Goal: Task Accomplishment & Management: Manage account settings

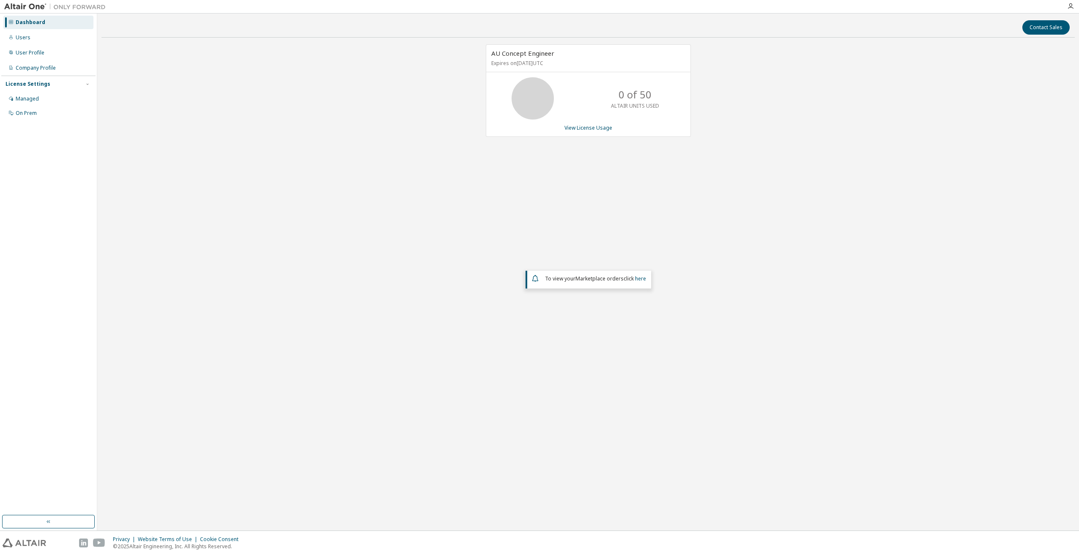
click at [383, 131] on div "AU Concept Engineer Expires on [DATE] UTC 0 of 50 ALTAIR UNITS USED View Licens…" at bounding box center [587, 224] width 973 height 361
click at [35, 41] on div "Users" at bounding box center [48, 38] width 90 height 14
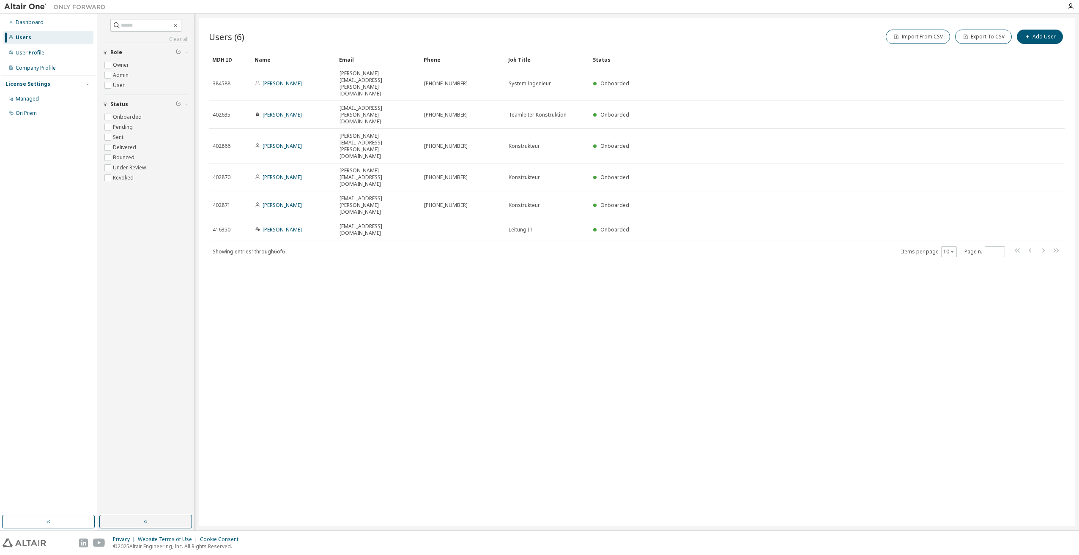
click at [269, 342] on div "Users (6) Import From CSV Export To CSV Add User Clear Load Save Save As Field …" at bounding box center [637, 272] width 876 height 509
drag, startPoint x: 275, startPoint y: 277, endPoint x: 219, endPoint y: 219, distance: 80.4
click at [219, 219] on div "Users (6) Import From CSV Export To CSV Add User Clear Load Save Save As Field …" at bounding box center [637, 272] width 876 height 509
click at [62, 57] on div "User Profile" at bounding box center [48, 53] width 90 height 14
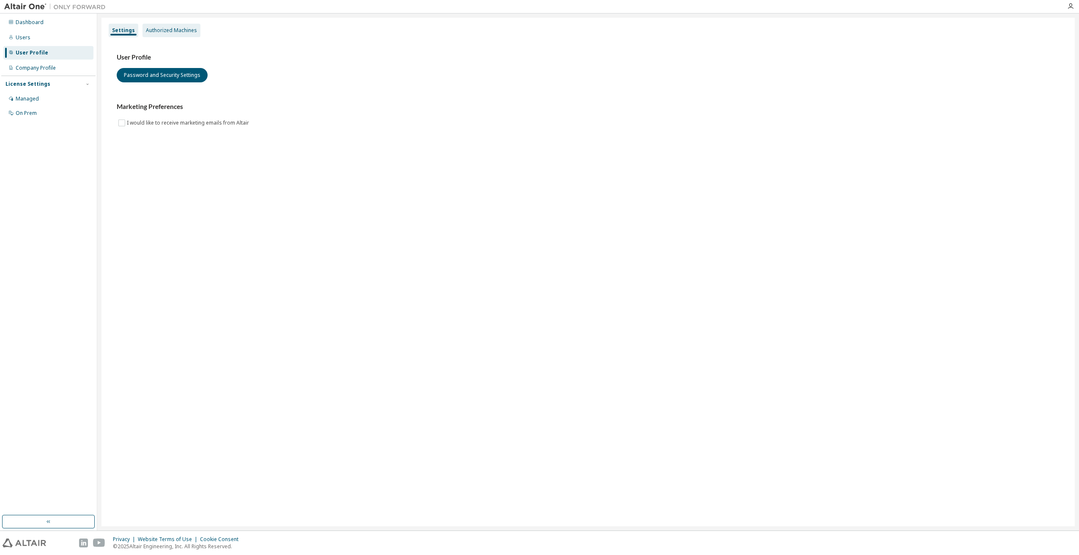
click at [179, 27] on div "Authorized Machines" at bounding box center [171, 30] width 51 height 7
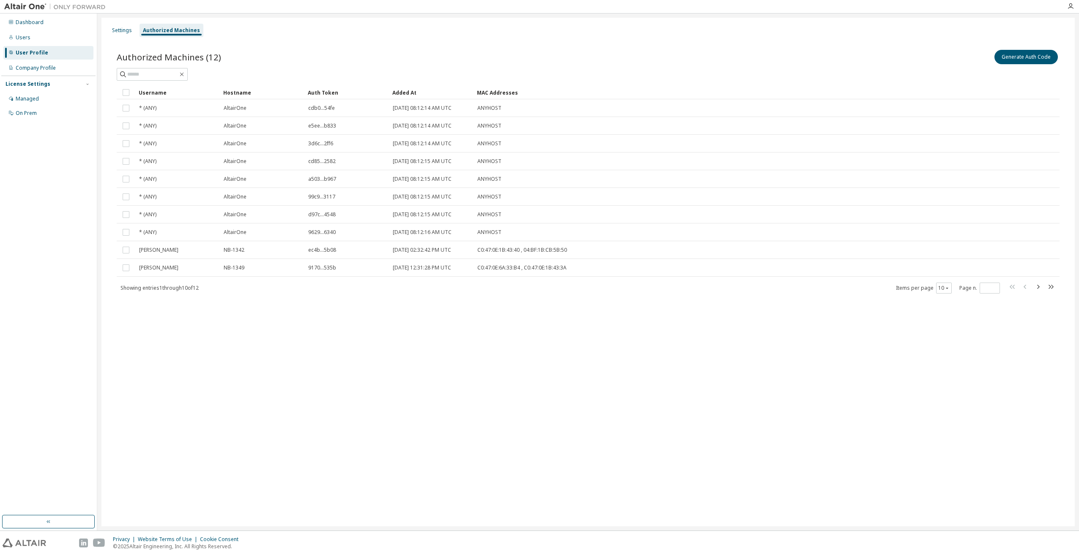
click at [351, 398] on div "Settings Authorized Machines Authorized Machines (12) Generate Auth Code Clear …" at bounding box center [587, 272] width 973 height 509
click at [1046, 63] on button "Generate Auth Code" at bounding box center [1025, 57] width 63 height 14
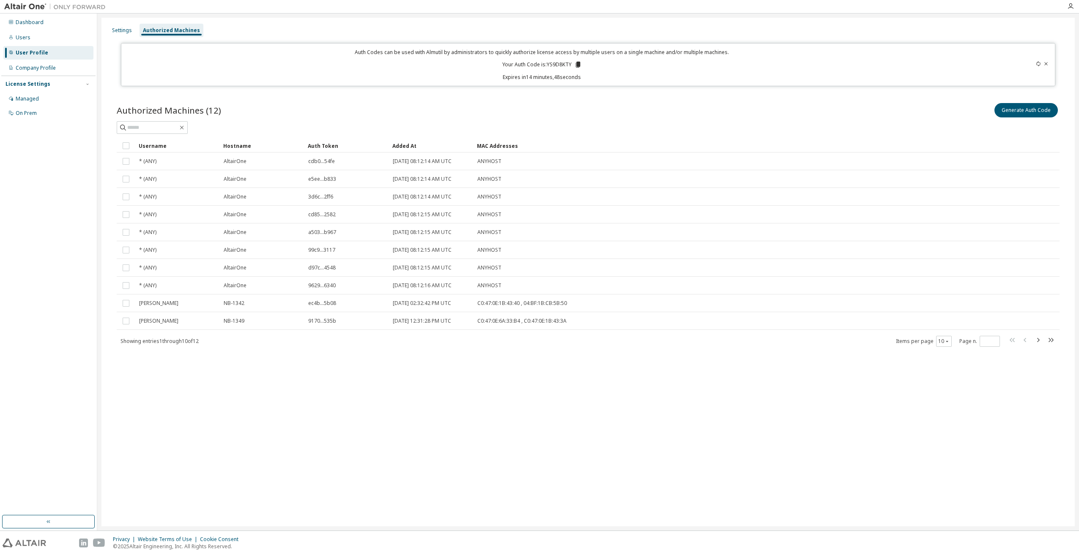
click at [1047, 65] on icon at bounding box center [1045, 63] width 5 height 5
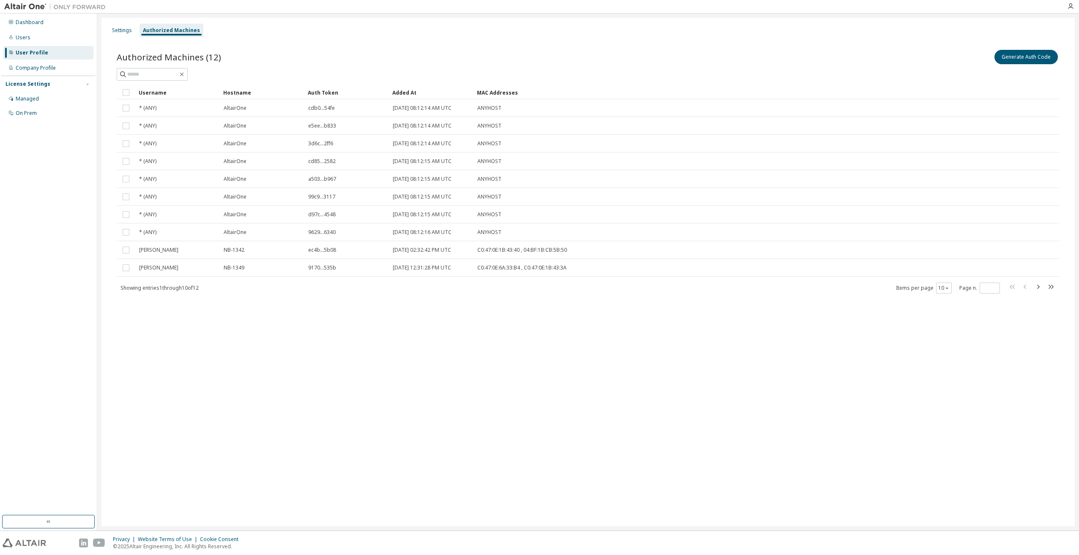
click at [291, 367] on div "Settings Authorized Machines Authorized Machines (12) Generate Auth Code Clear …" at bounding box center [587, 272] width 973 height 509
click at [265, 506] on div "Settings Authorized Machines Authorized Machines (12) Generate Auth Code Clear …" at bounding box center [587, 272] width 973 height 509
click at [41, 353] on div "Dashboard Users User Profile Company Profile License Settings Managed On Prem" at bounding box center [48, 265] width 94 height 500
click at [149, 433] on div "Settings Authorized Machines Authorized Machines (12) Generate Auth Code Clear …" at bounding box center [587, 272] width 973 height 509
click at [260, 475] on div "Settings Authorized Machines Authorized Machines (12) Generate Auth Code Clear …" at bounding box center [587, 272] width 973 height 509
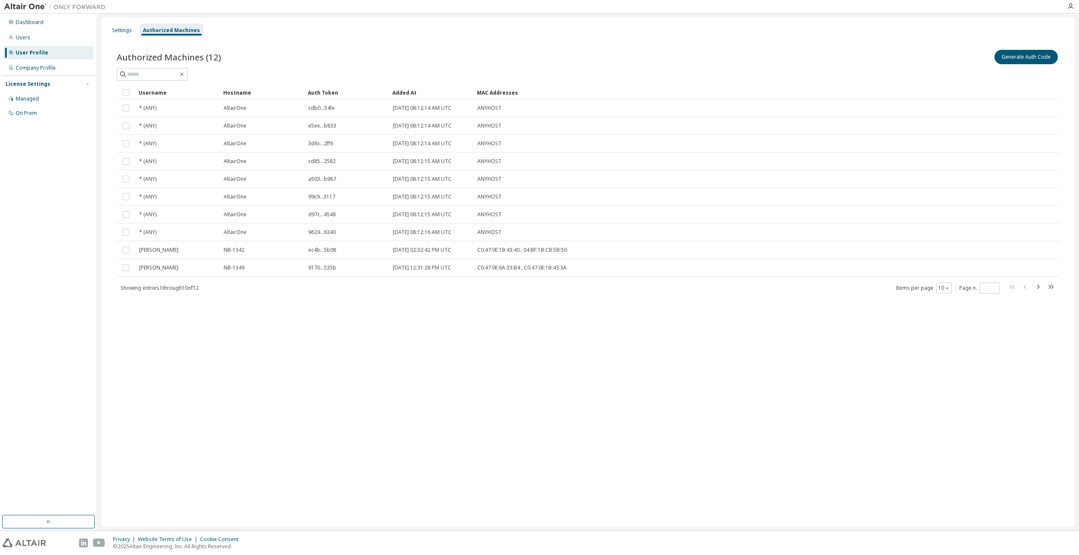
click at [238, 468] on div "Settings Authorized Machines Authorized Machines (12) Generate Auth Code Clear …" at bounding box center [587, 272] width 973 height 509
click at [179, 474] on div "Settings Authorized Machines Authorized Machines (12) Generate Auth Code Clear …" at bounding box center [587, 272] width 973 height 509
click at [175, 402] on div "Settings Authorized Machines Authorized Machines (12) Generate Auth Code Clear …" at bounding box center [587, 272] width 973 height 509
click at [324, 443] on div "Settings Authorized Machines Authorized Machines (12) Generate Auth Code Clear …" at bounding box center [587, 272] width 973 height 509
